Goal: Task Accomplishment & Management: Manage account settings

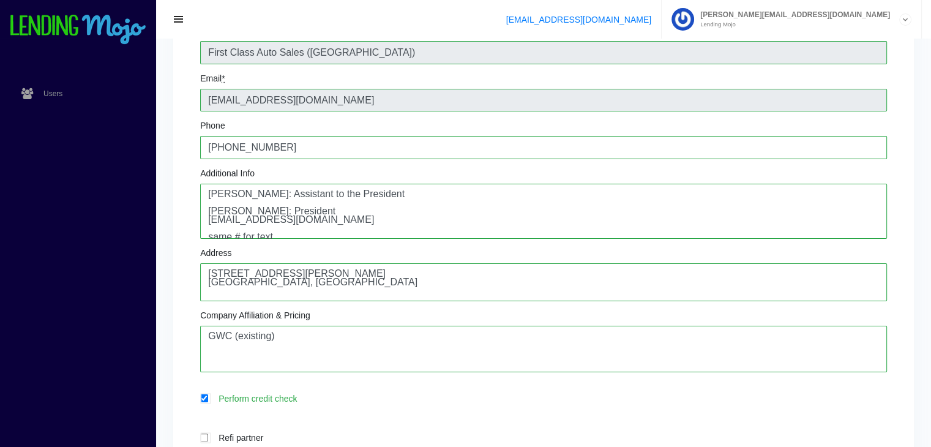
scroll to position [17, 0]
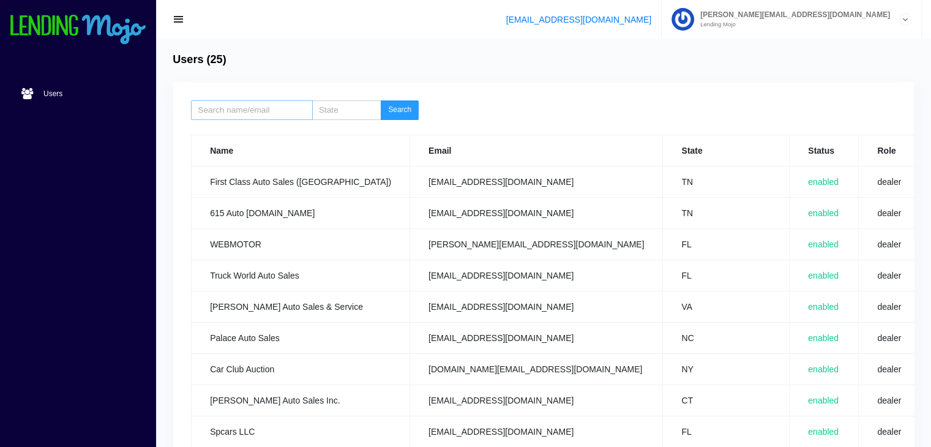
click at [236, 108] on input "search" at bounding box center [251, 110] width 121 height 20
type input "[PERSON_NAME]"
click at [409, 116] on button "Search" at bounding box center [400, 110] width 38 height 20
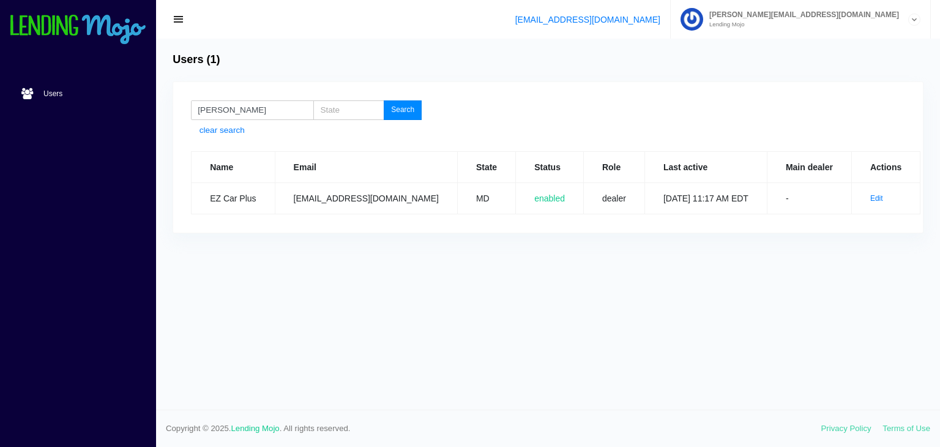
click at [402, 110] on button "Search" at bounding box center [403, 110] width 38 height 20
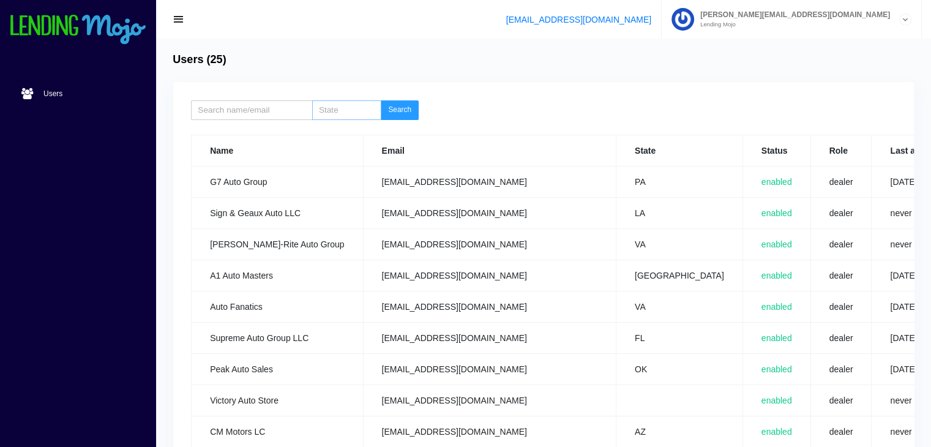
click at [343, 109] on input "search" at bounding box center [346, 110] width 69 height 20
type input "VA"
click at [407, 108] on button "Search" at bounding box center [400, 110] width 38 height 20
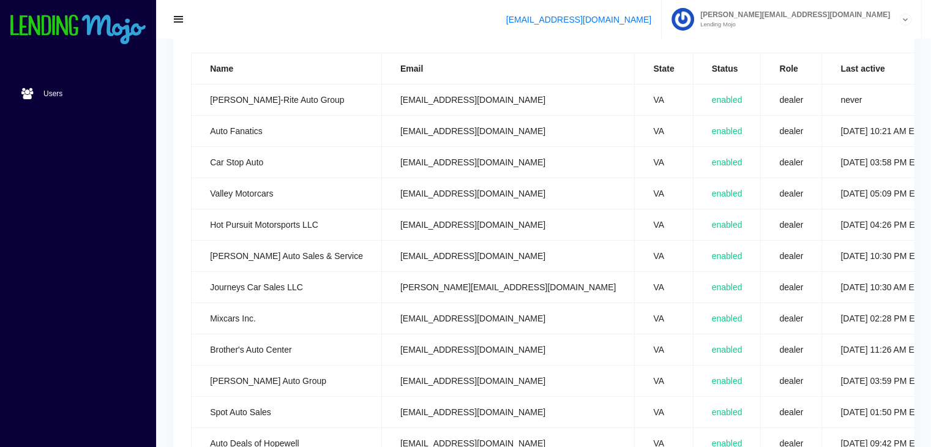
scroll to position [0, 88]
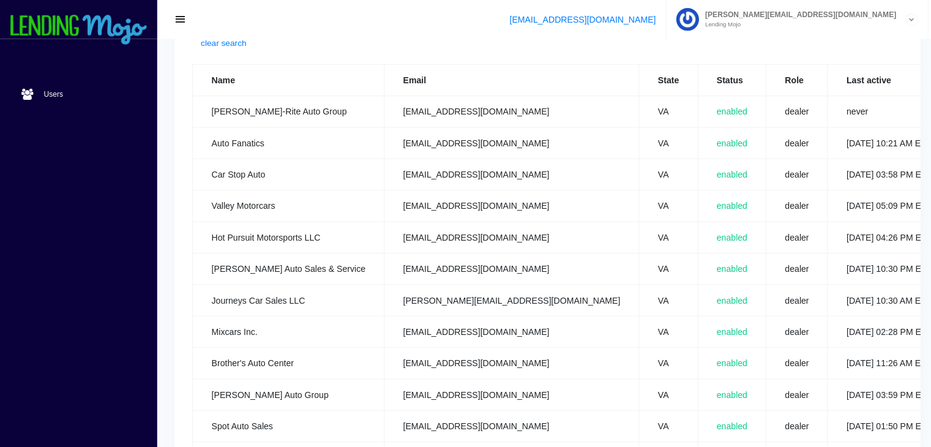
scroll to position [81, 0]
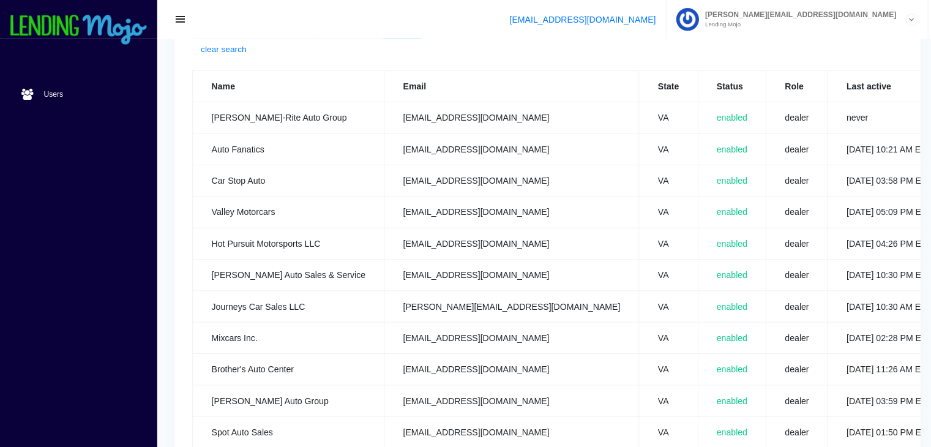
click at [410, 147] on td "[EMAIL_ADDRESS][DOMAIN_NAME]" at bounding box center [507, 148] width 253 height 31
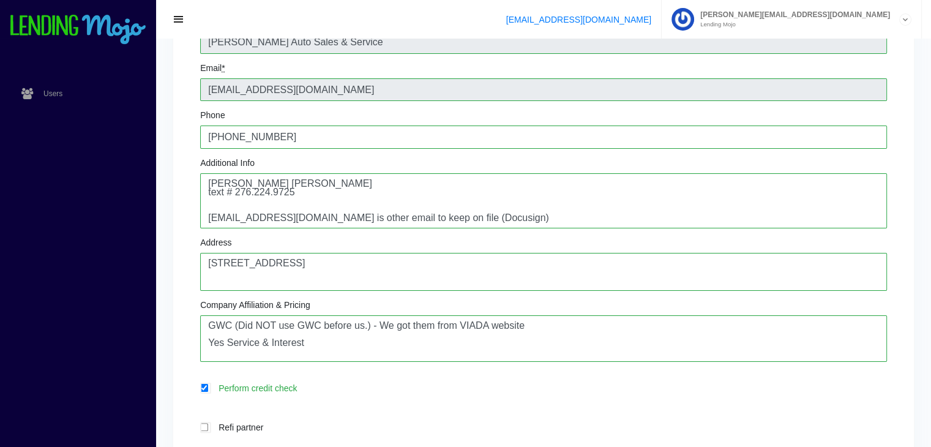
scroll to position [176, 0]
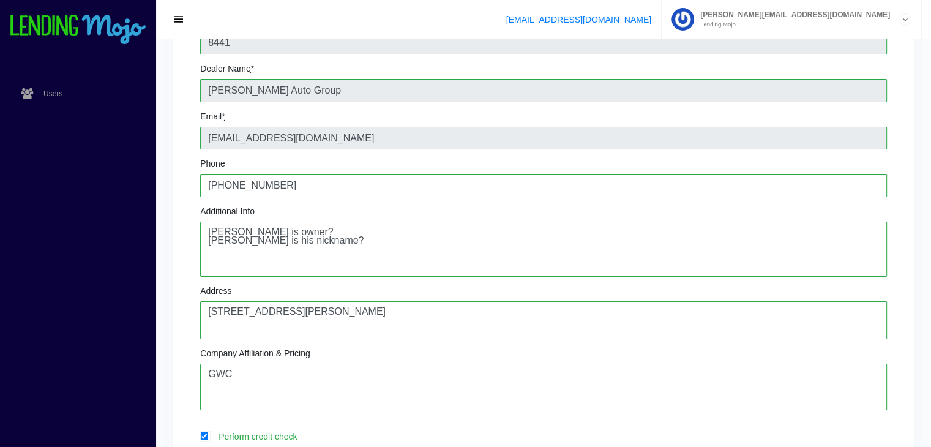
scroll to position [147, 0]
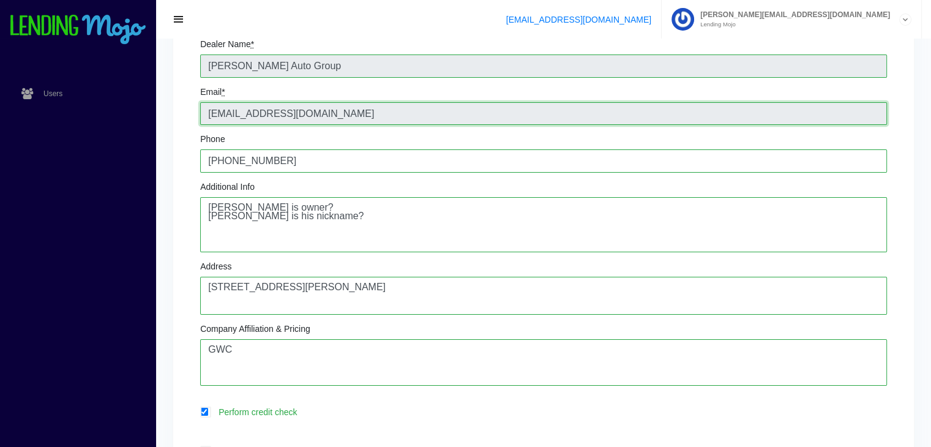
drag, startPoint x: 357, startPoint y: 116, endPoint x: 173, endPoint y: 125, distance: 184.4
click at [173, 125] on div "Dealer 8441 Dealer Name * Mike Auto Group Email * mikeautogroup25@gmail.com Pho…" at bounding box center [543, 383] width 741 height 896
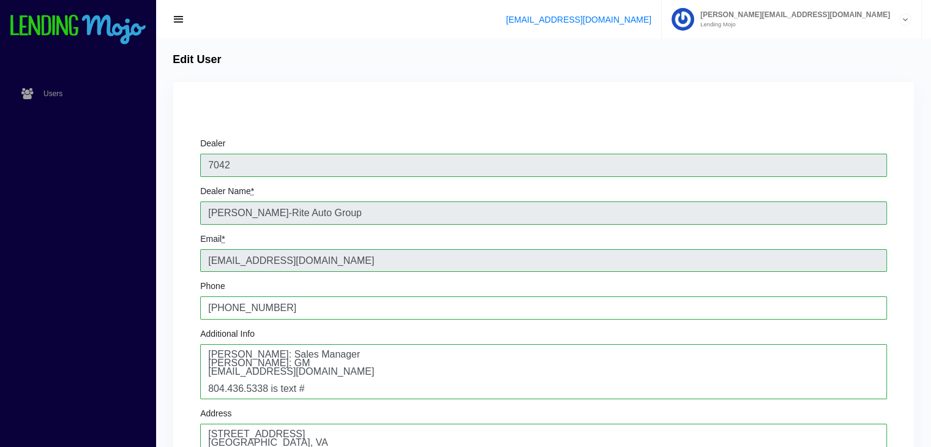
scroll to position [390, 0]
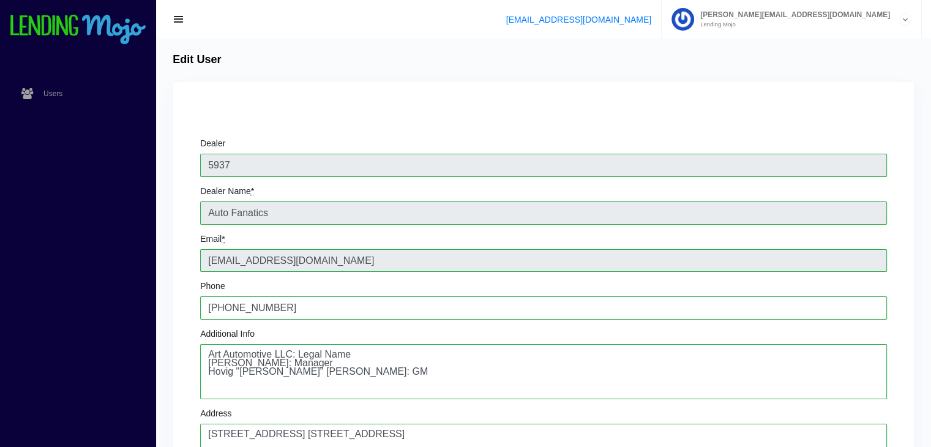
scroll to position [390, 0]
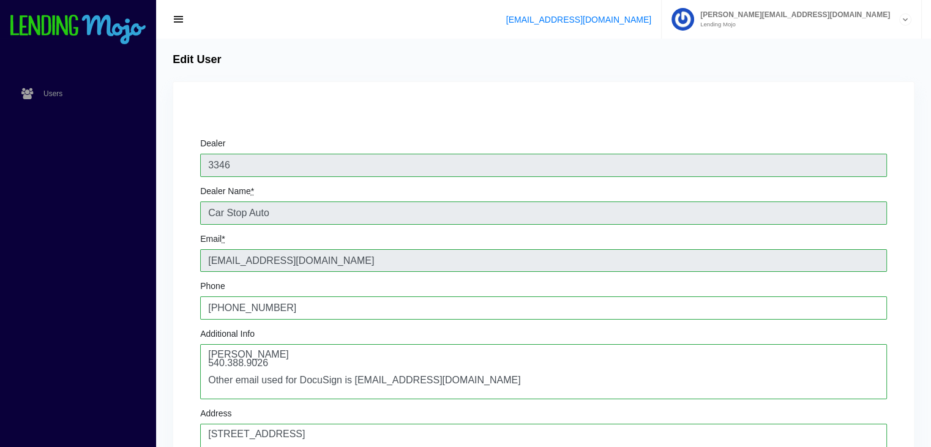
scroll to position [390, 0]
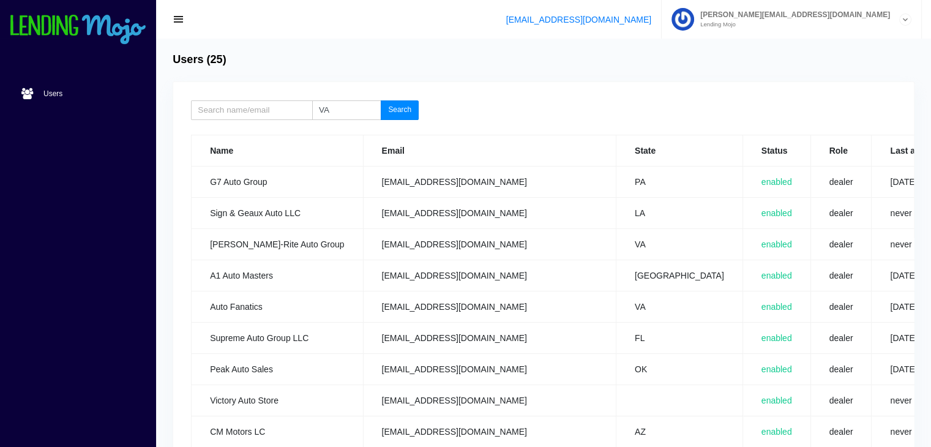
click at [394, 113] on button "Search" at bounding box center [400, 110] width 38 height 20
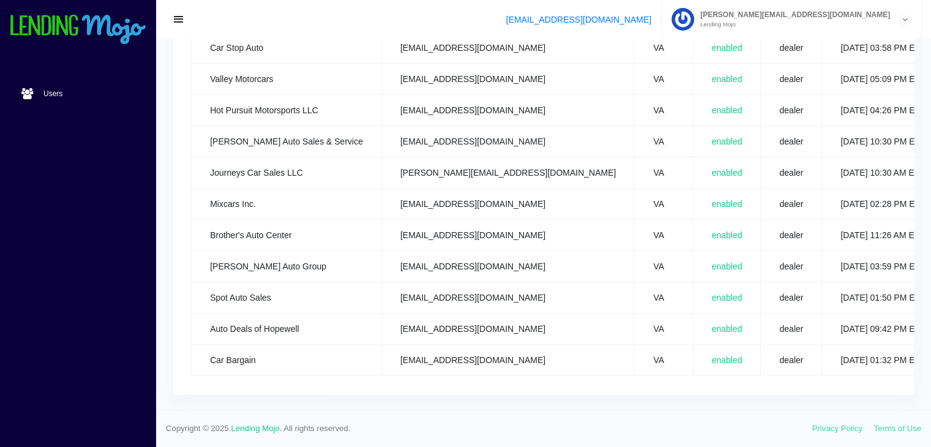
scroll to position [0, 88]
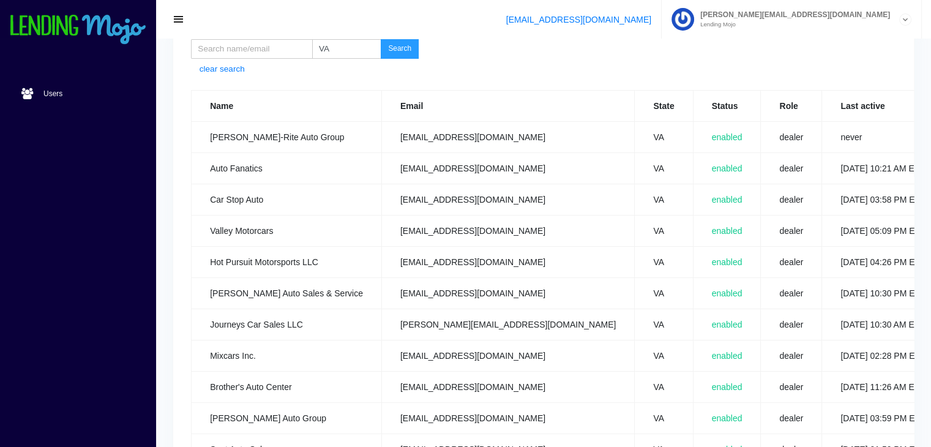
scroll to position [59, 0]
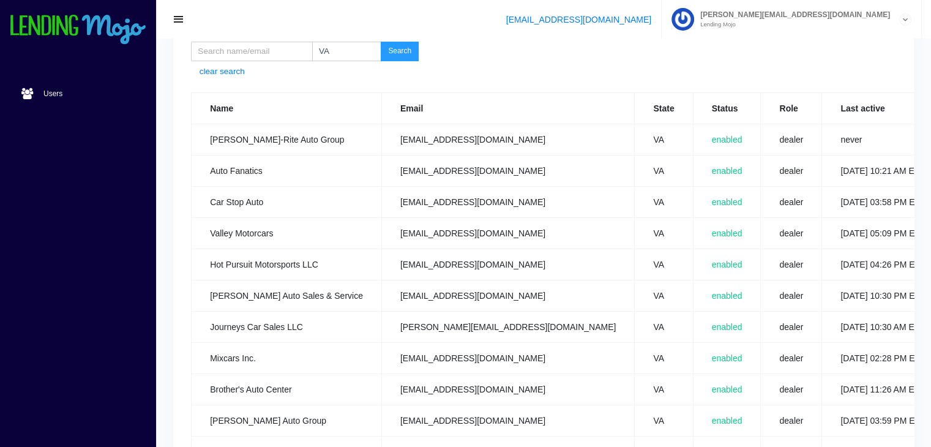
click at [401, 201] on td "carstopva@gmail.com" at bounding box center [507, 202] width 253 height 31
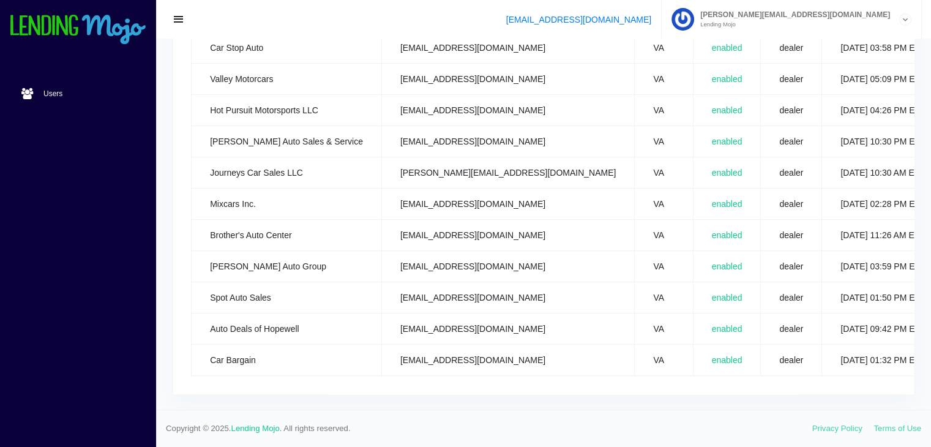
scroll to position [0, 88]
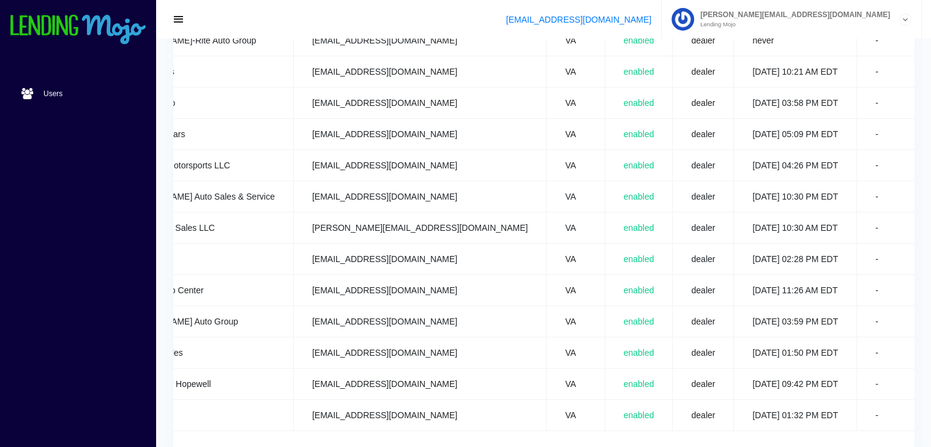
scroll to position [155, 0]
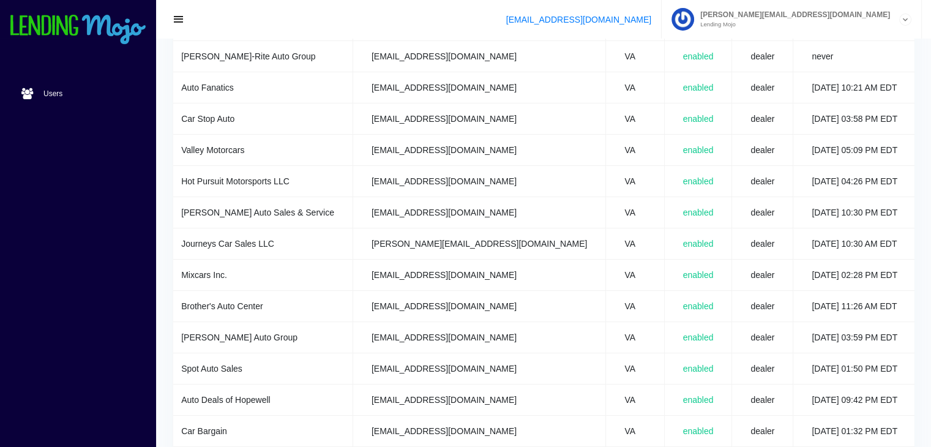
scroll to position [0, 88]
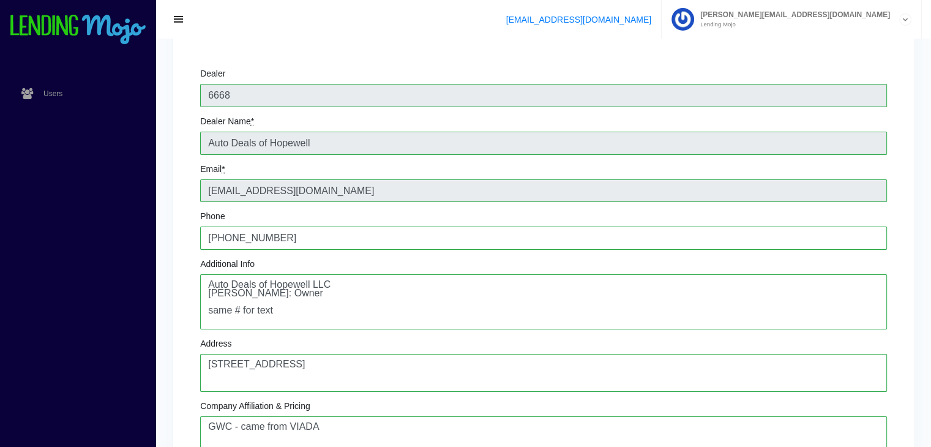
scroll to position [71, 0]
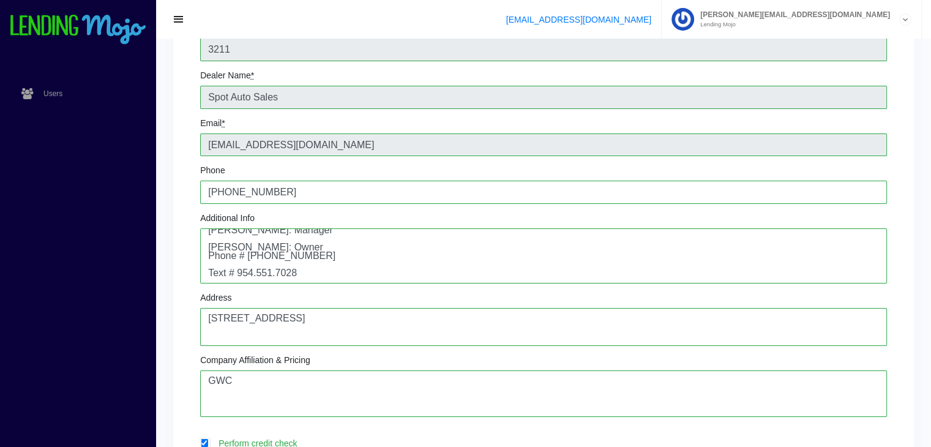
scroll to position [121, 0]
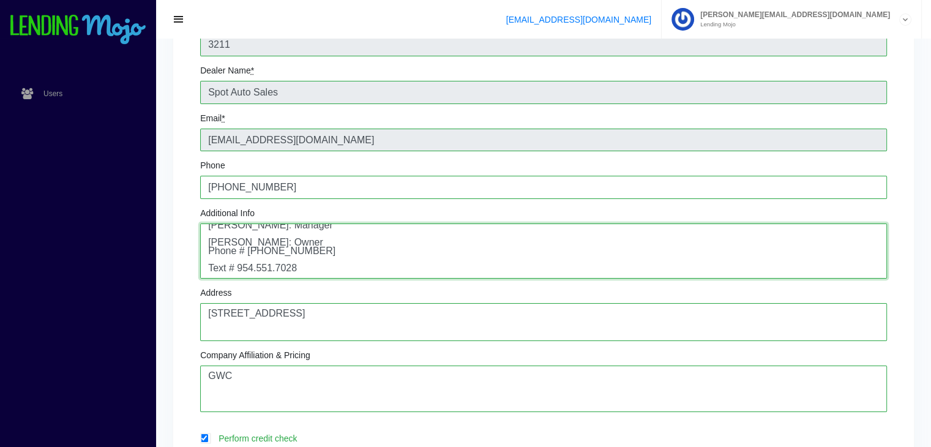
drag, startPoint x: 281, startPoint y: 246, endPoint x: 506, endPoint y: 248, distance: 224.6
click at [506, 248] on textarea "Murad Inc: Legal name Ribhi Farraj: Manager Nidal Abualia: Owner Phone # 407.61…" at bounding box center [543, 250] width 687 height 55
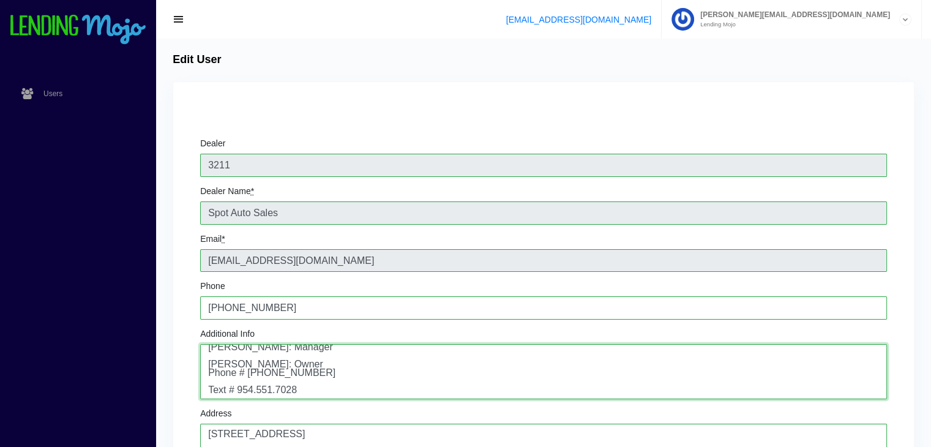
scroll to position [34, 0]
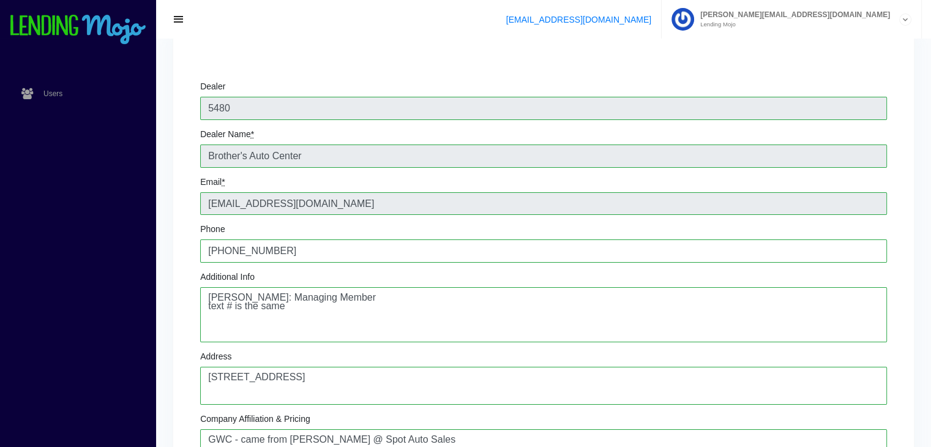
scroll to position [58, 0]
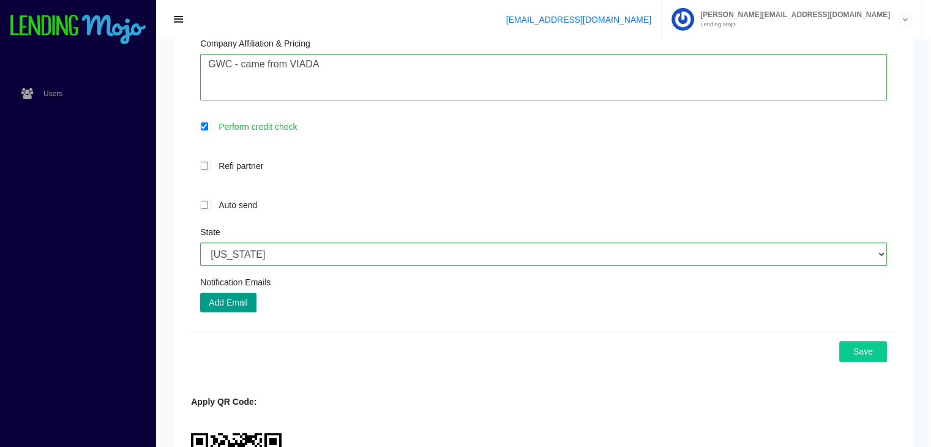
scroll to position [42, 0]
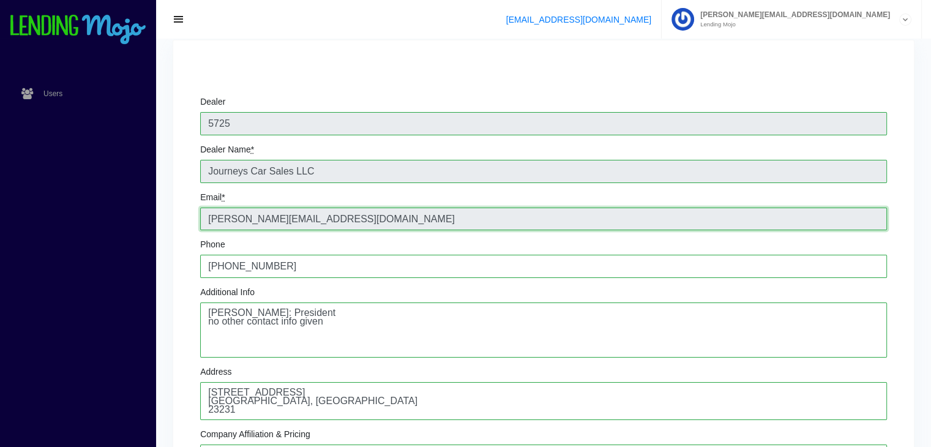
drag, startPoint x: 350, startPoint y: 224, endPoint x: 157, endPoint y: 229, distance: 193.5
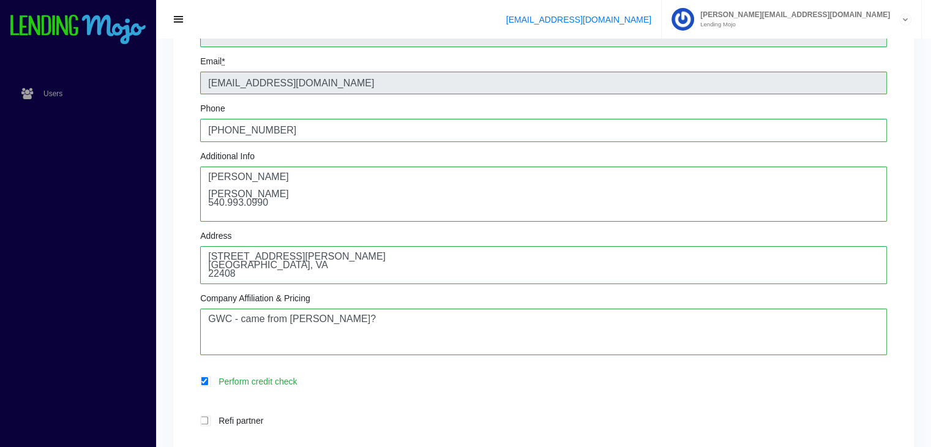
scroll to position [154, 0]
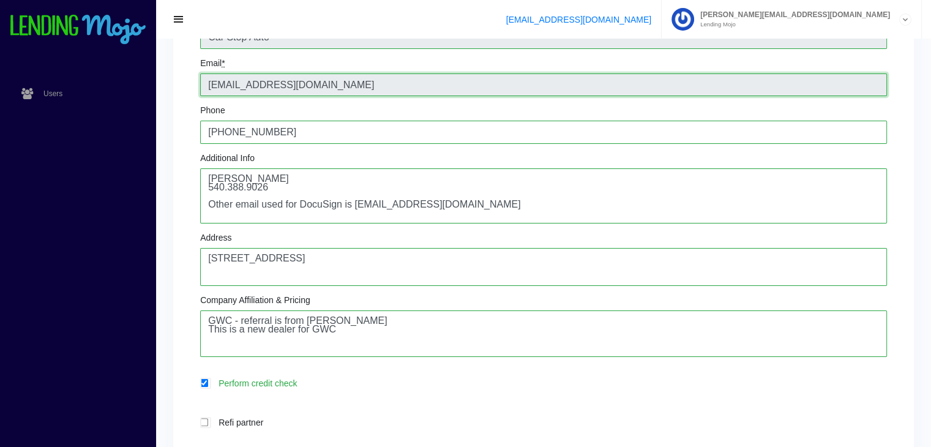
drag, startPoint x: 318, startPoint y: 84, endPoint x: 179, endPoint y: 80, distance: 139.0
click at [179, 80] on div "Dealer 3346 Dealer Name * Car Stop Auto Email * carstopva@gmail.com Phone +1540…" at bounding box center [543, 354] width 741 height 896
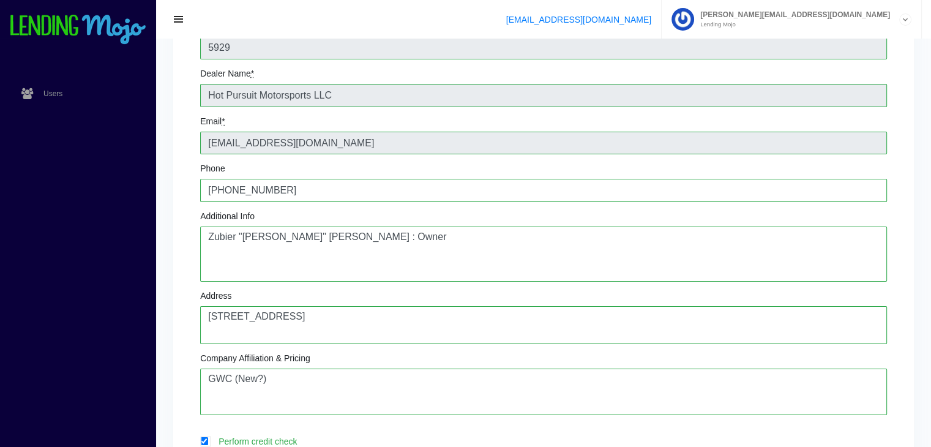
scroll to position [114, 0]
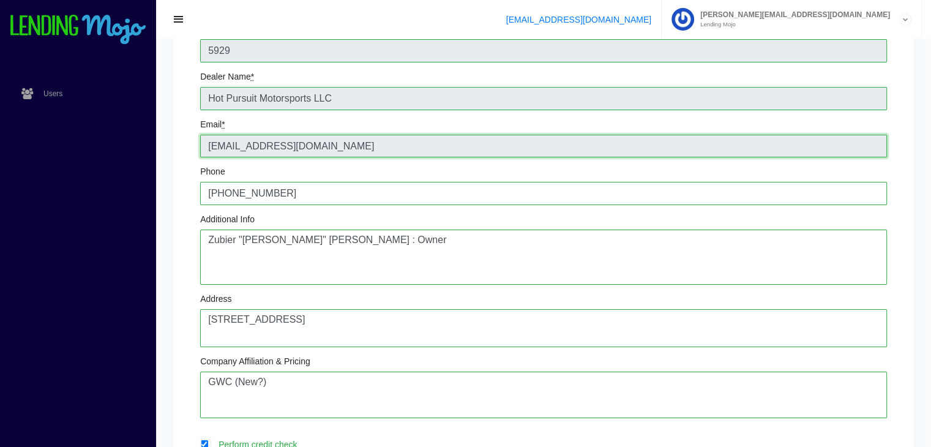
drag, startPoint x: 372, startPoint y: 144, endPoint x: 193, endPoint y: 142, distance: 179.3
click at [193, 142] on div "Dealer 5929 Dealer Name * Hot Pursuit Motorsports LLC Email * [EMAIL_ADDRESS][D…" at bounding box center [543, 346] width 705 height 662
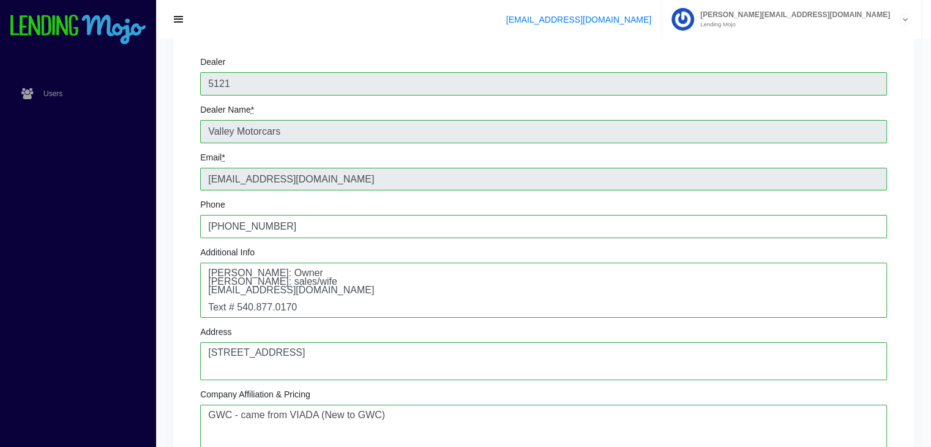
scroll to position [114, 0]
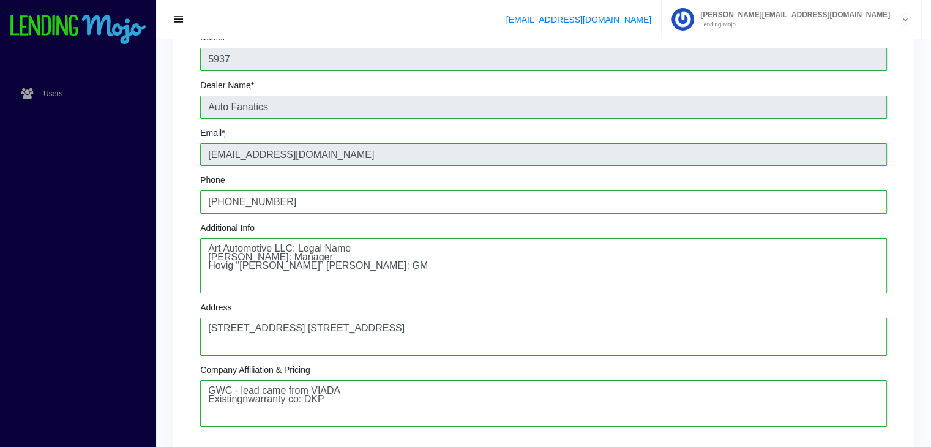
scroll to position [101, 0]
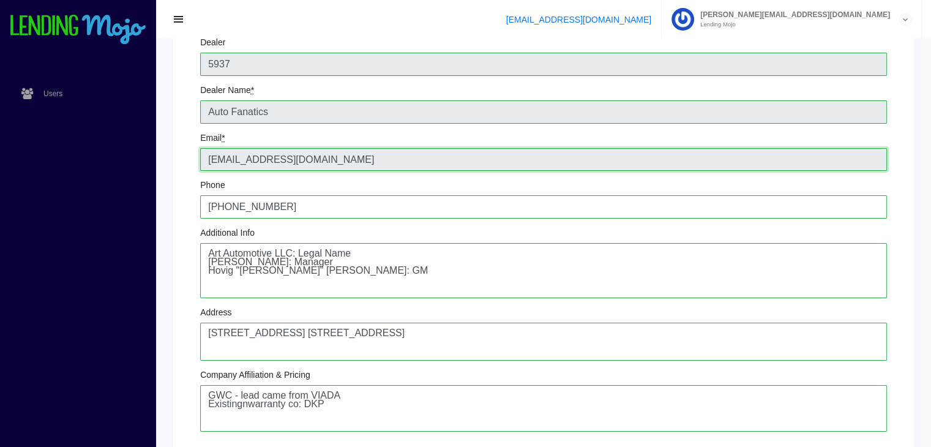
drag, startPoint x: 340, startPoint y: 165, endPoint x: 147, endPoint y: 150, distance: 193.9
click at [147, 150] on div "Users Edit User Change Password × Password * Change Dealer 5937 Dealer Name * A…" at bounding box center [465, 428] width 931 height 1059
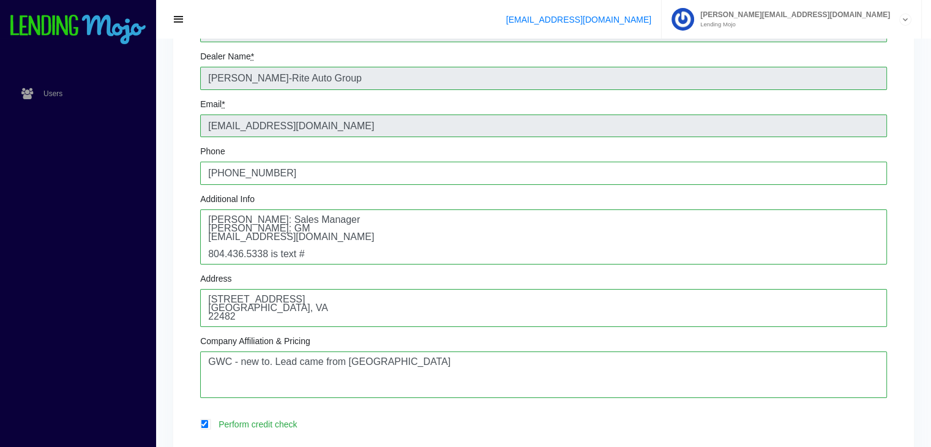
scroll to position [135, 0]
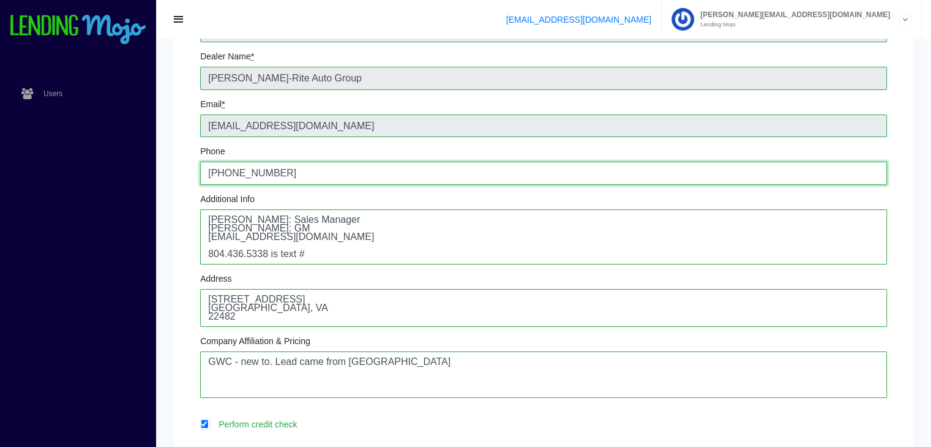
click at [866, 176] on input "+18044352021" at bounding box center [543, 173] width 687 height 23
